Goal: Task Accomplishment & Management: Manage account settings

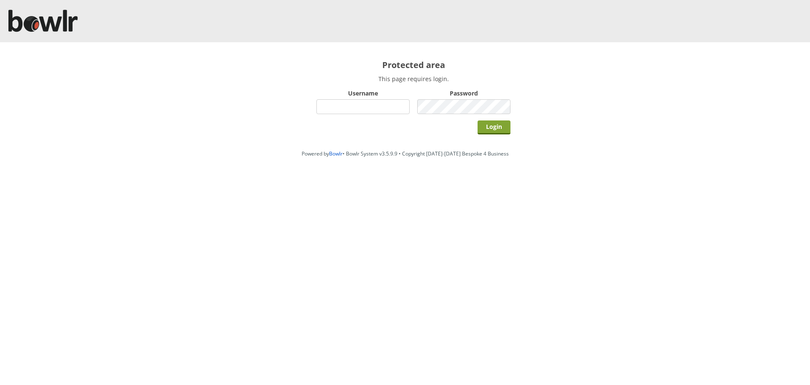
type input "hornseaindoorbowlsclub"
click at [490, 126] on input "Login" at bounding box center [494, 127] width 33 height 14
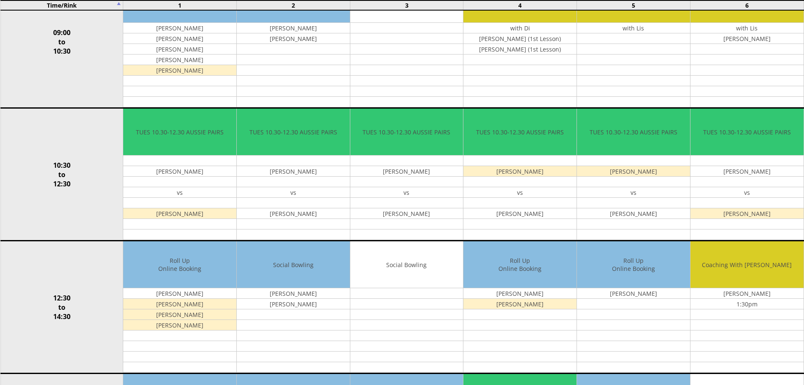
scroll to position [60, 0]
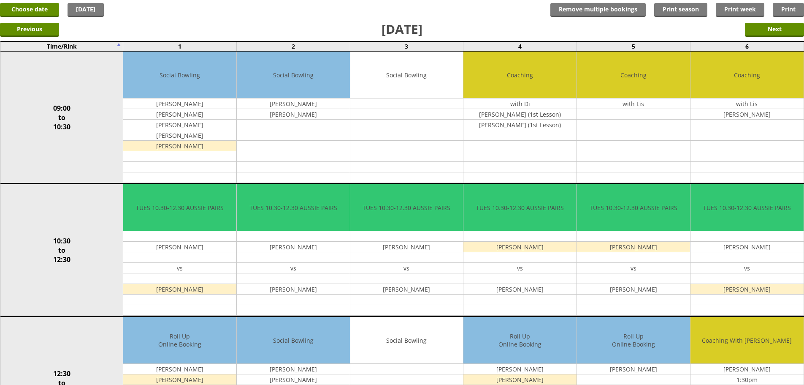
drag, startPoint x: 641, startPoint y: 129, endPoint x: 442, endPoint y: 29, distance: 223.0
click at [0, 0] on link "Delete" at bounding box center [0, 0] width 0 height 0
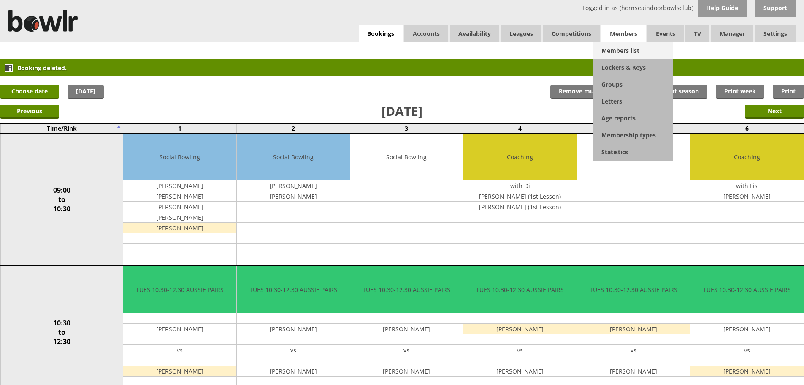
click at [618, 52] on link "Members list" at bounding box center [633, 50] width 80 height 17
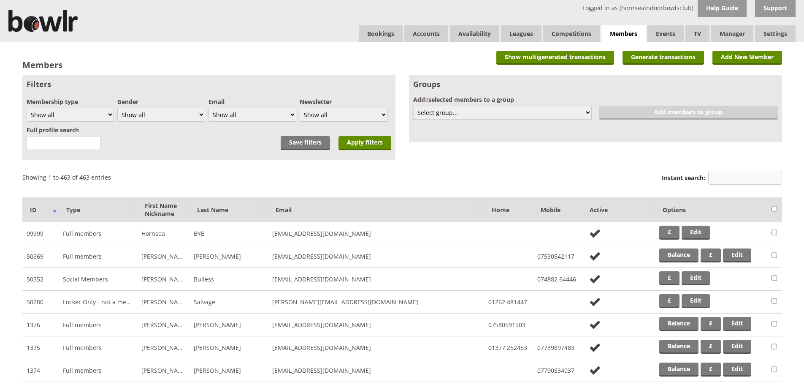
click at [739, 179] on input "Instant search:" at bounding box center [745, 178] width 74 height 14
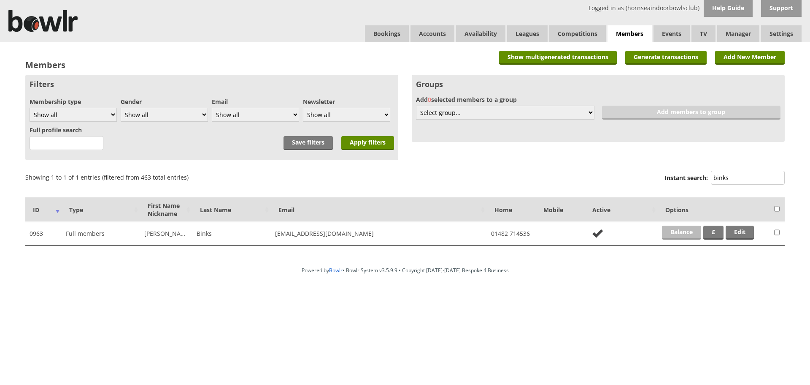
type input "binks"
click at [684, 235] on link "Balance" at bounding box center [681, 232] width 39 height 14
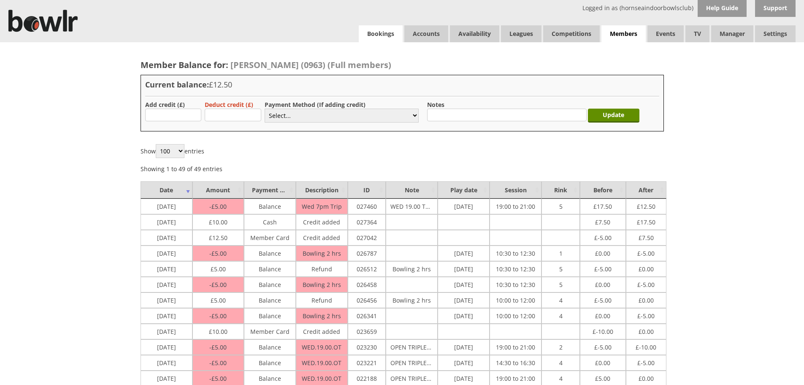
click at [388, 34] on link "Bookings" at bounding box center [381, 33] width 44 height 17
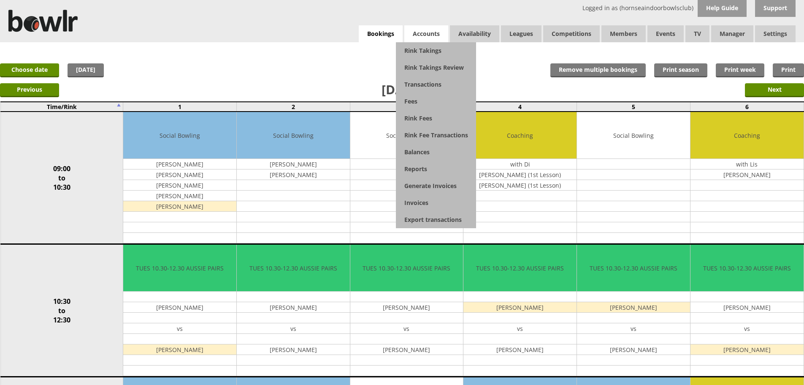
click at [425, 34] on span "Accounts" at bounding box center [426, 33] width 44 height 17
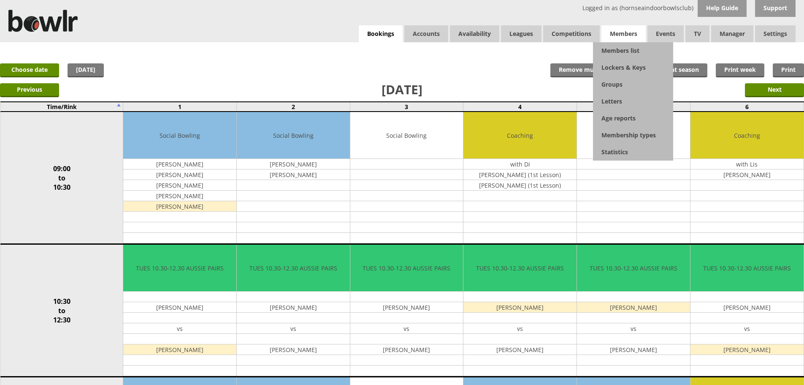
click at [625, 30] on span "Members" at bounding box center [624, 33] width 44 height 17
click at [618, 52] on link "Members list" at bounding box center [633, 50] width 80 height 17
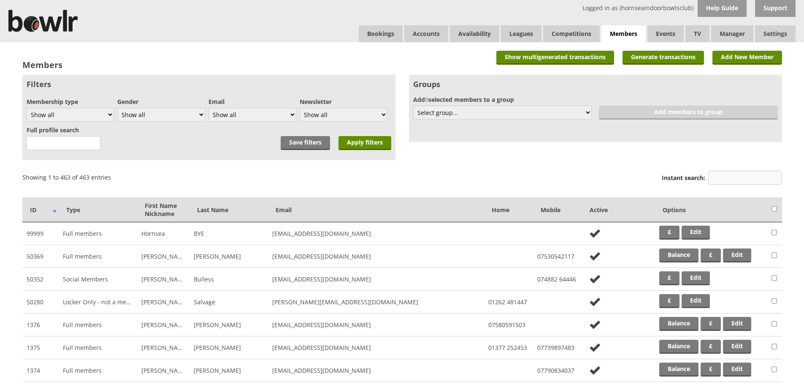
click at [722, 179] on input "Instant search:" at bounding box center [745, 178] width 74 height 14
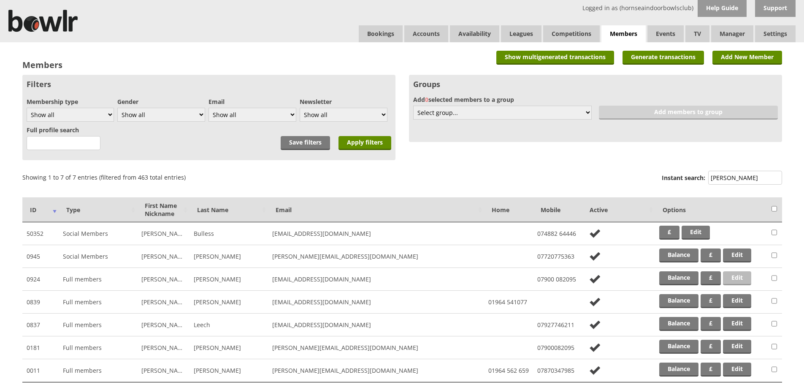
type input "lee"
click at [743, 279] on link "Edit" at bounding box center [737, 278] width 28 height 14
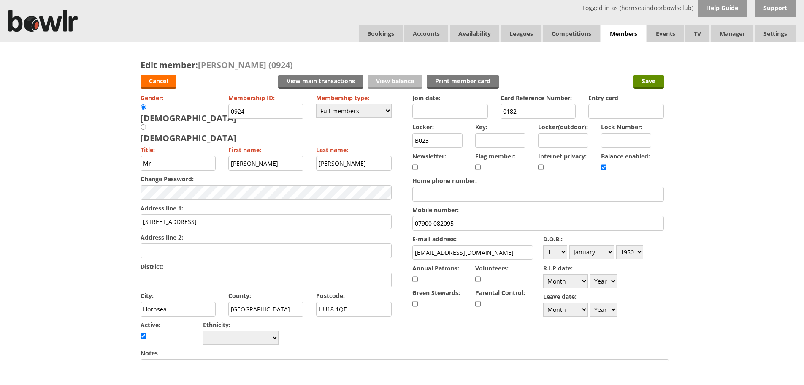
click at [409, 76] on link "View balance" at bounding box center [395, 82] width 55 height 14
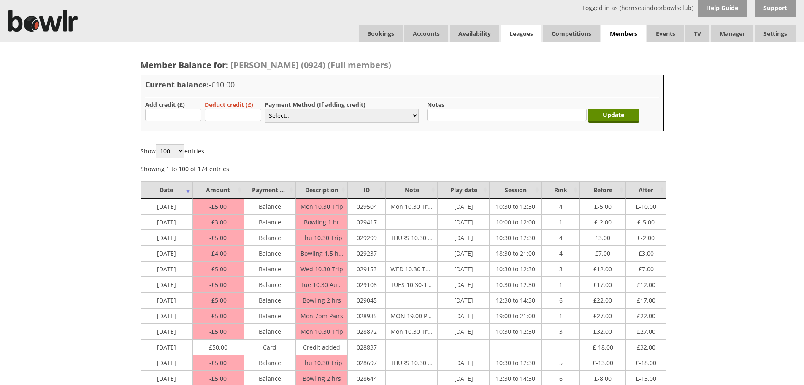
click at [526, 34] on link "Leagues" at bounding box center [521, 33] width 41 height 17
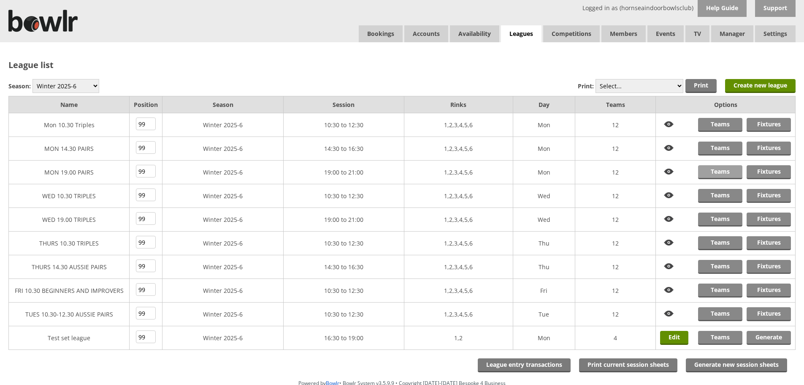
click at [725, 171] on link "Teams" at bounding box center [720, 172] width 44 height 14
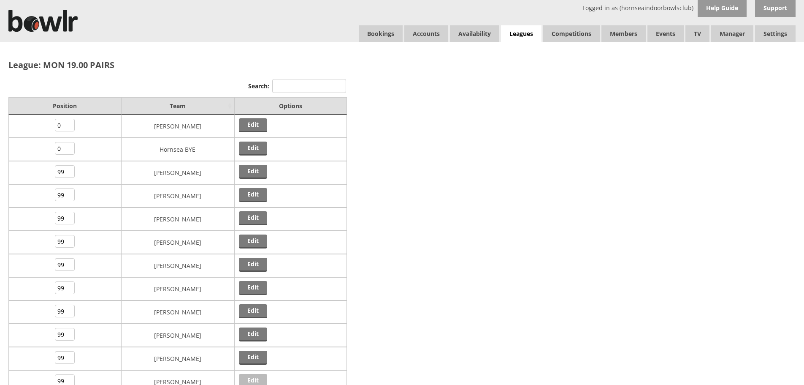
click at [253, 378] on link "Edit" at bounding box center [253, 381] width 28 height 14
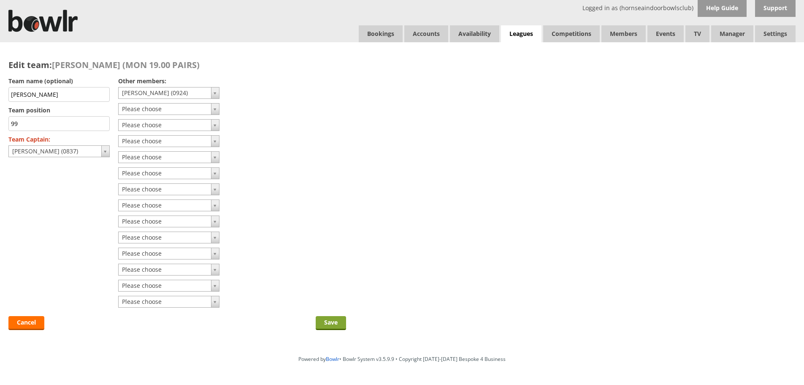
click at [329, 322] on input "Save" at bounding box center [331, 323] width 30 height 14
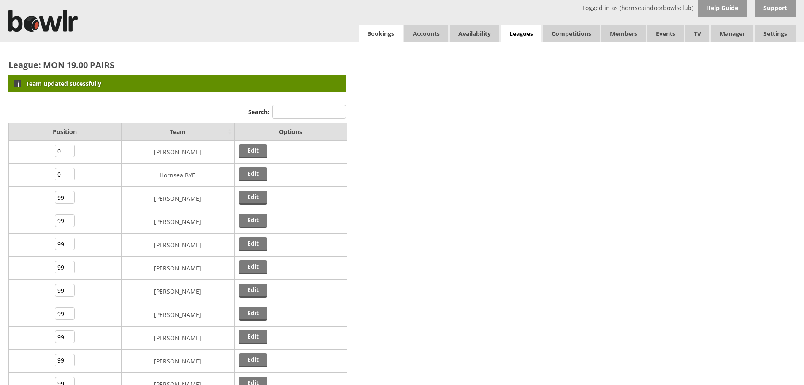
click at [373, 35] on link "Bookings" at bounding box center [381, 33] width 44 height 17
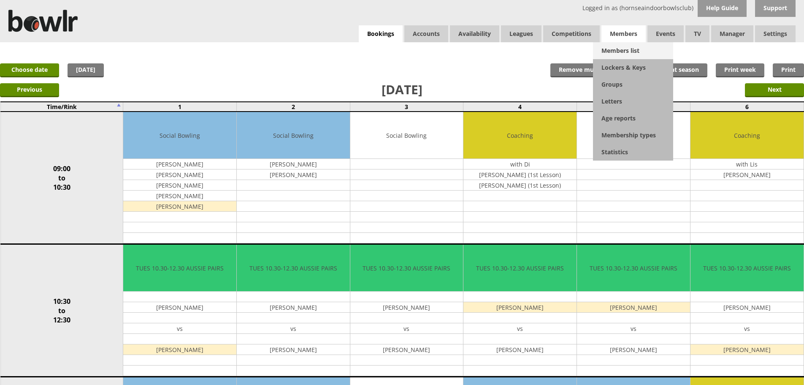
click at [617, 48] on link "Members list" at bounding box center [633, 50] width 80 height 17
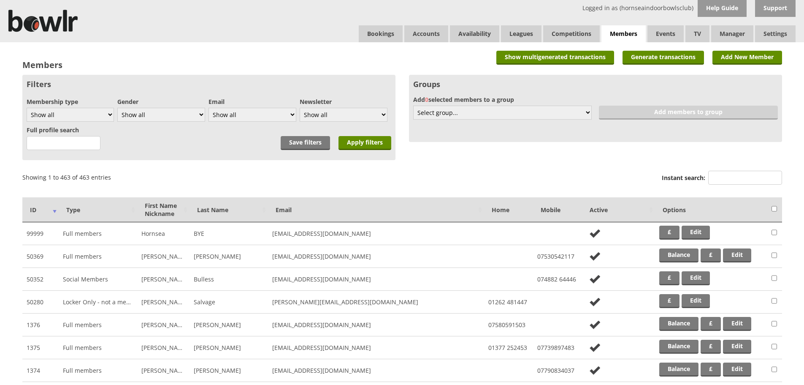
click at [729, 184] on label "Instant search:" at bounding box center [722, 179] width 120 height 16
click at [729, 184] on input "Instant search:" at bounding box center [745, 178] width 74 height 14
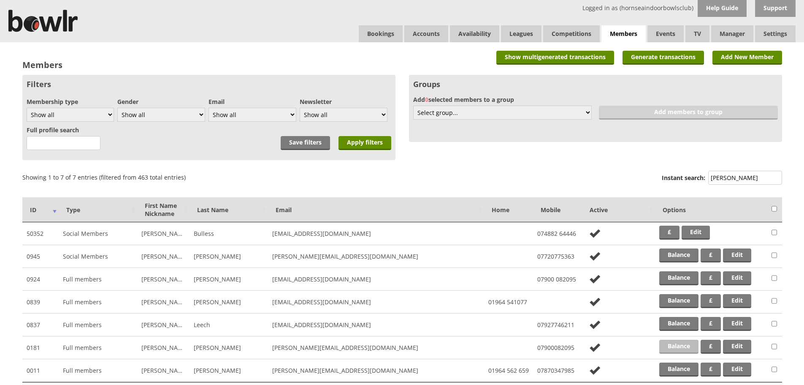
type input "lee"
click at [681, 347] on link "Balance" at bounding box center [678, 346] width 39 height 14
